Goal: Task Accomplishment & Management: Use online tool/utility

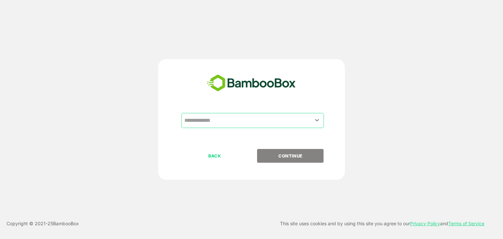
click at [250, 122] on input "text" at bounding box center [253, 120] width 140 height 12
click at [319, 122] on icon "Open" at bounding box center [317, 120] width 8 height 8
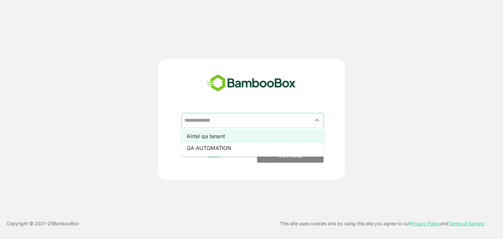
click at [233, 133] on li "Airtel qa tenant" at bounding box center [253, 136] width 143 height 12
type input "**********"
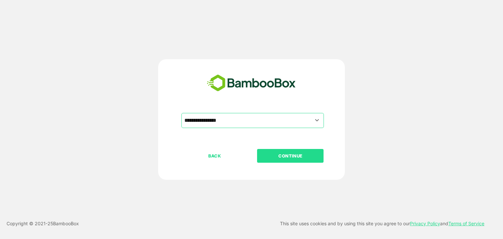
click at [283, 155] on p "CONTINUE" at bounding box center [291, 155] width 66 height 7
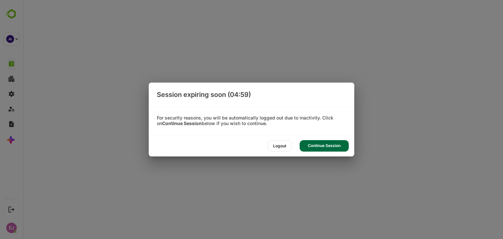
click at [337, 146] on div "Continue Session" at bounding box center [324, 145] width 49 height 11
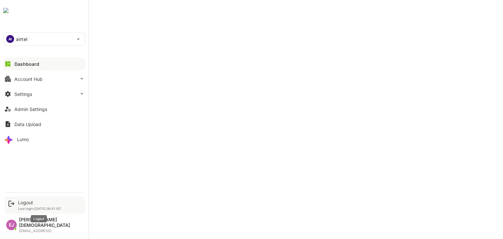
click at [25, 206] on div "Logout" at bounding box center [39, 203] width 43 height 6
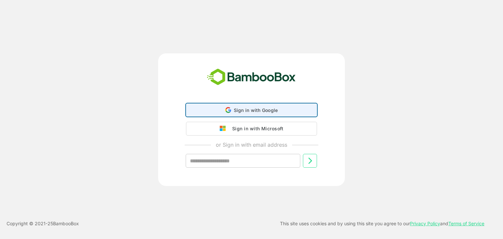
click at [271, 114] on div "Sign in with Google Sign in with Google. Opens in new tab" at bounding box center [251, 110] width 123 height 12
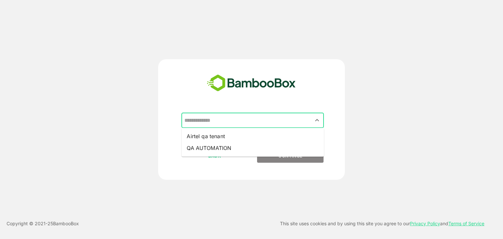
click at [276, 117] on input "text" at bounding box center [253, 120] width 140 height 12
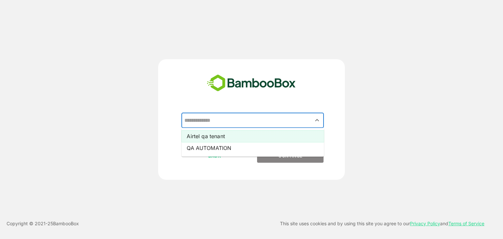
click at [237, 139] on li "Airtel qa tenant" at bounding box center [253, 136] width 143 height 12
type input "**********"
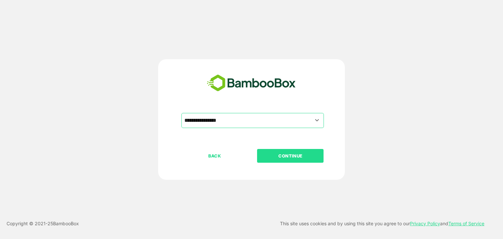
click at [291, 151] on button "CONTINUE" at bounding box center [290, 156] width 67 height 14
